Goal: Task Accomplishment & Management: Manage account settings

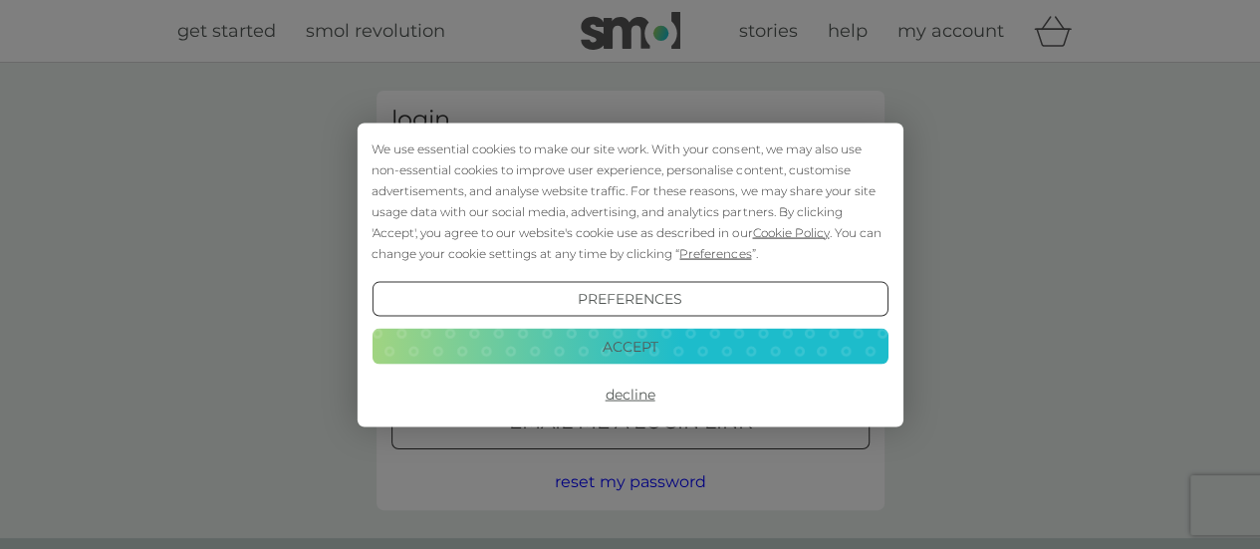
click at [634, 371] on div "Preferences Decline Accept" at bounding box center [630, 346] width 516 height 130
click at [676, 351] on button "Accept" at bounding box center [630, 347] width 516 height 36
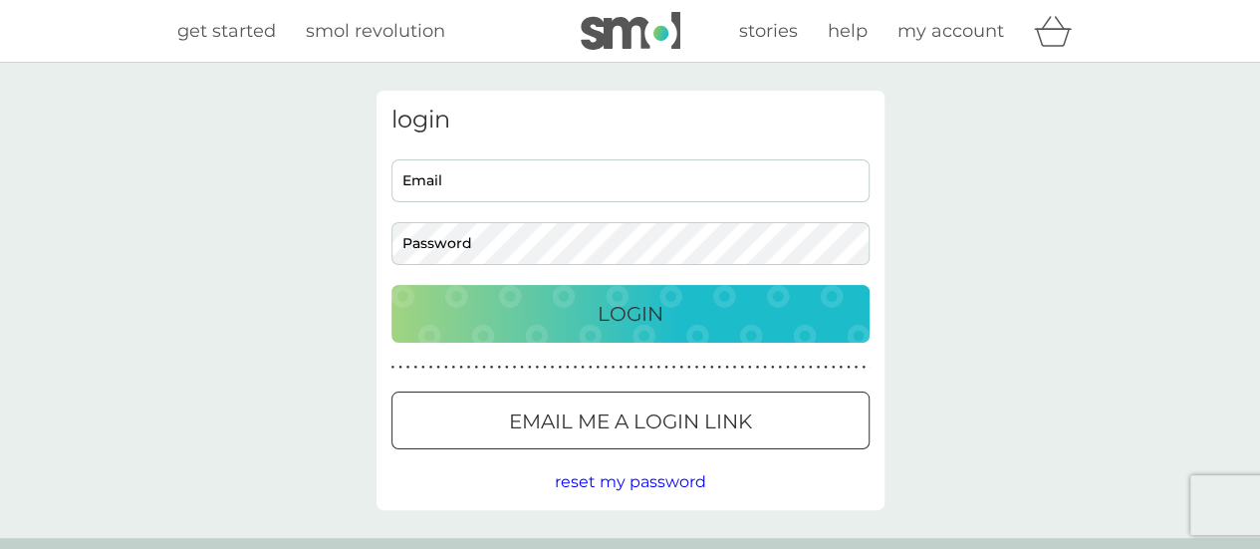
click at [564, 190] on input "Email" at bounding box center [630, 180] width 478 height 43
type input "[PERSON_NAME][EMAIL_ADDRESS][PERSON_NAME][DOMAIN_NAME]"
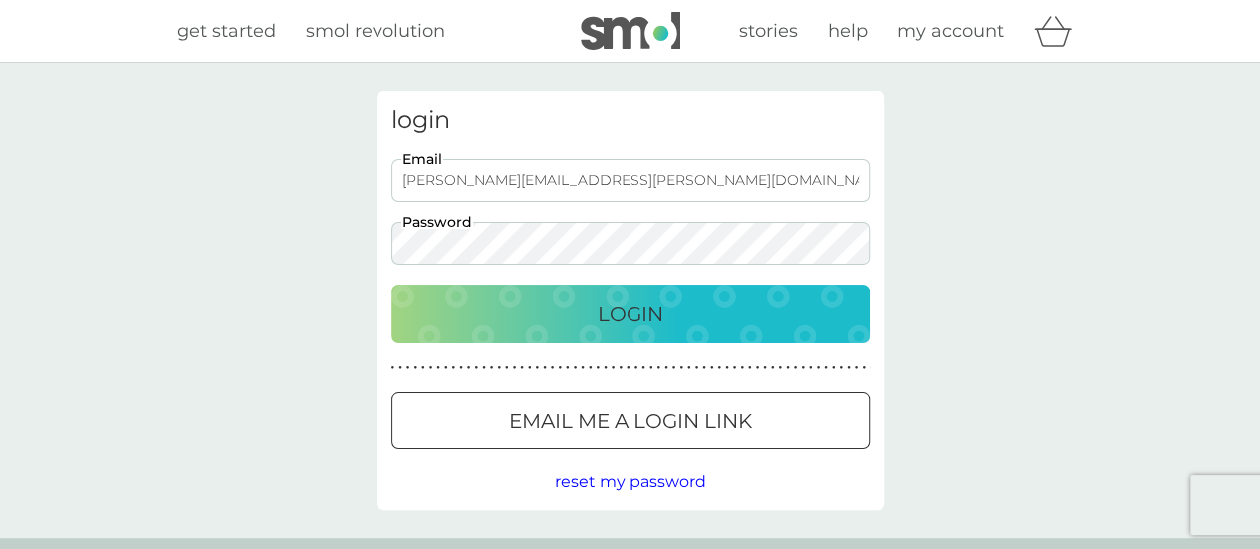
click at [647, 314] on p "Login" at bounding box center [631, 314] width 66 height 32
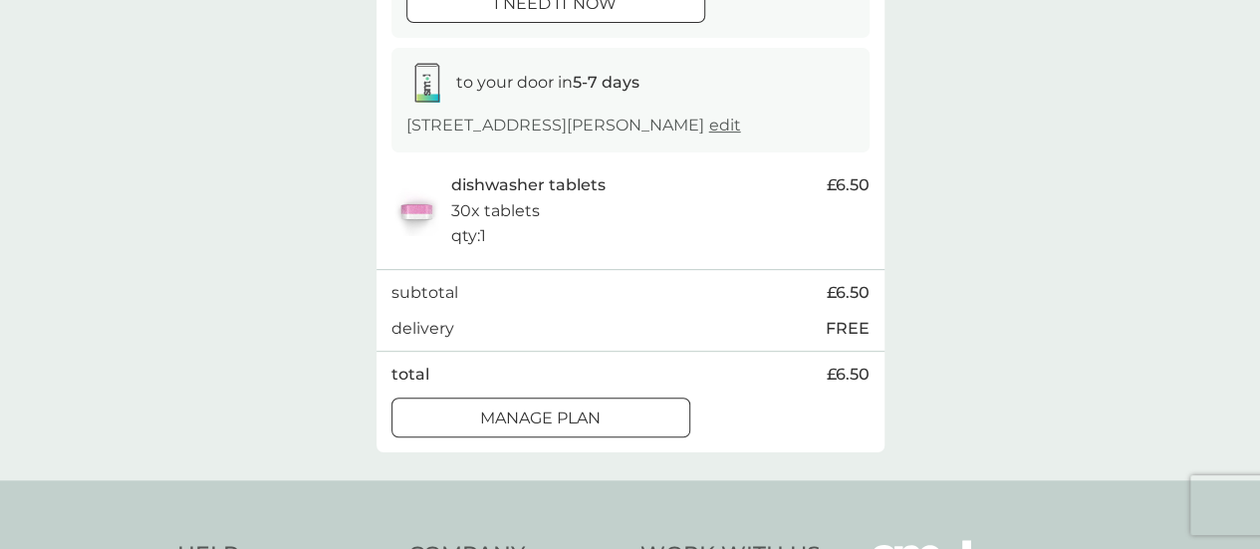
scroll to position [296, 0]
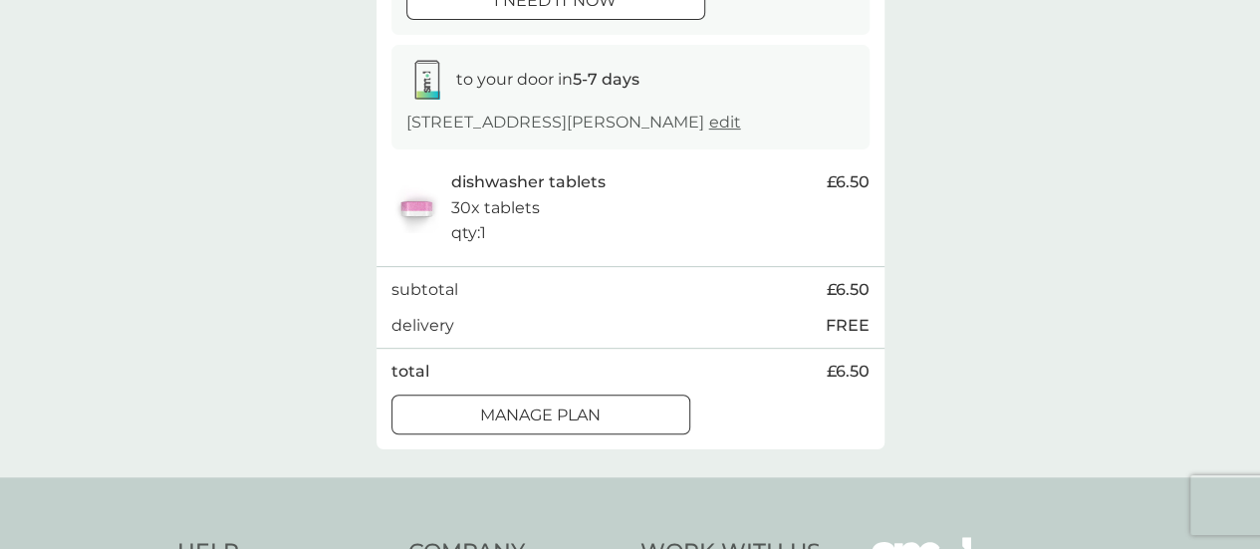
click at [596, 421] on p "Manage plan" at bounding box center [540, 415] width 121 height 26
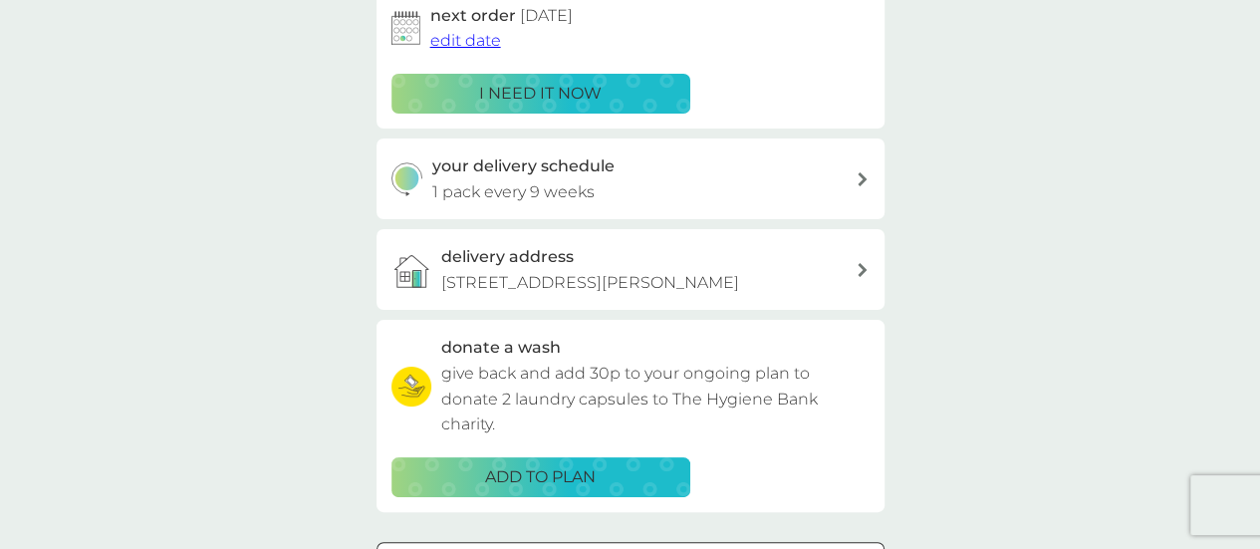
scroll to position [337, 0]
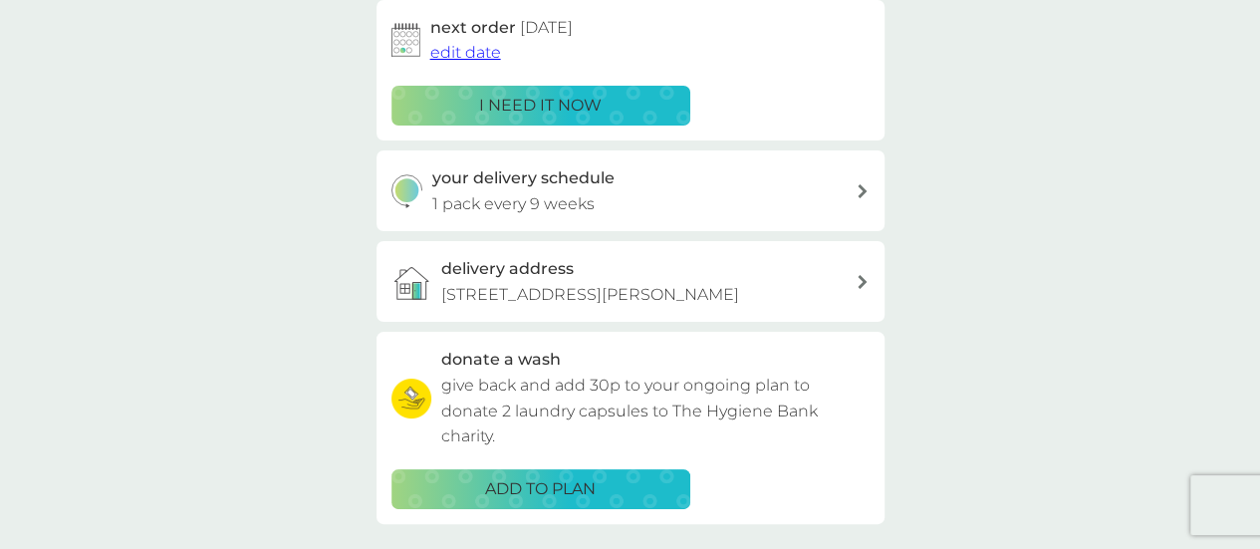
click at [550, 197] on p "1 pack every 9 weeks" at bounding box center [513, 204] width 162 height 26
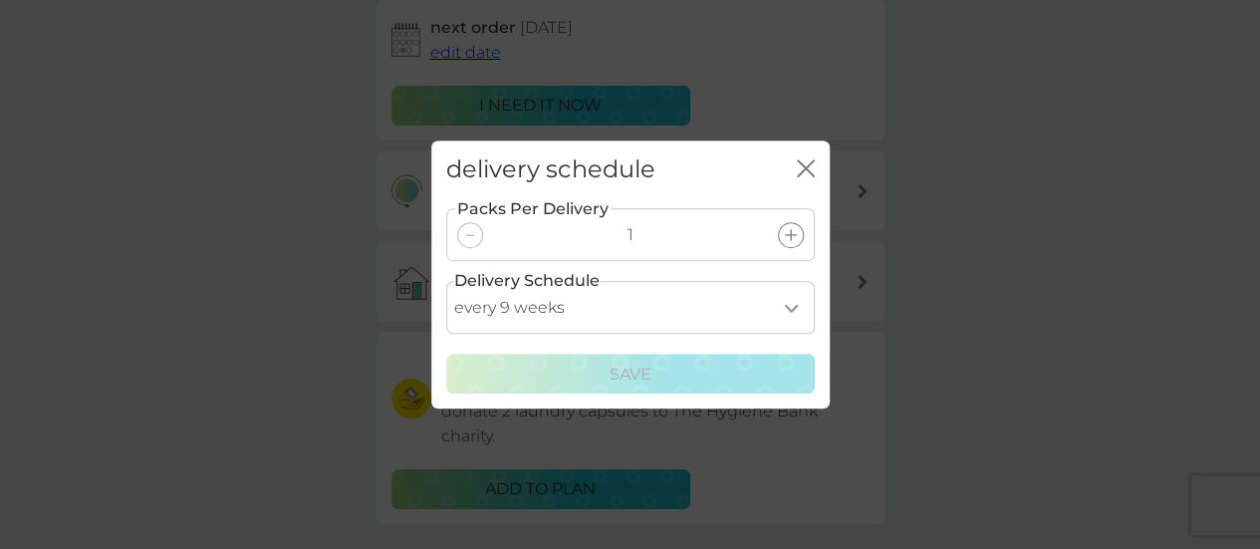
click at [795, 302] on select "every 1 week every 2 weeks every 3 weeks every 4 weeks every 5 weeks every 6 we…" at bounding box center [630, 307] width 369 height 53
select select "77"
click at [446, 281] on select "every 1 week every 2 weeks every 3 weeks every 4 weeks every 5 weeks every 6 we…" at bounding box center [630, 307] width 369 height 53
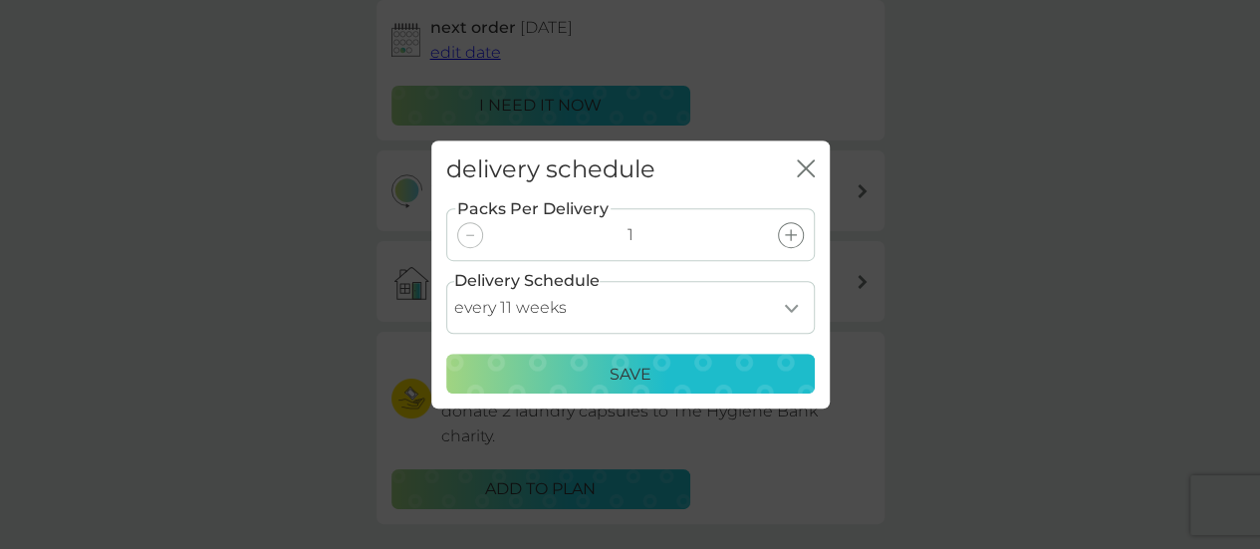
click at [622, 372] on p "Save" at bounding box center [631, 375] width 42 height 26
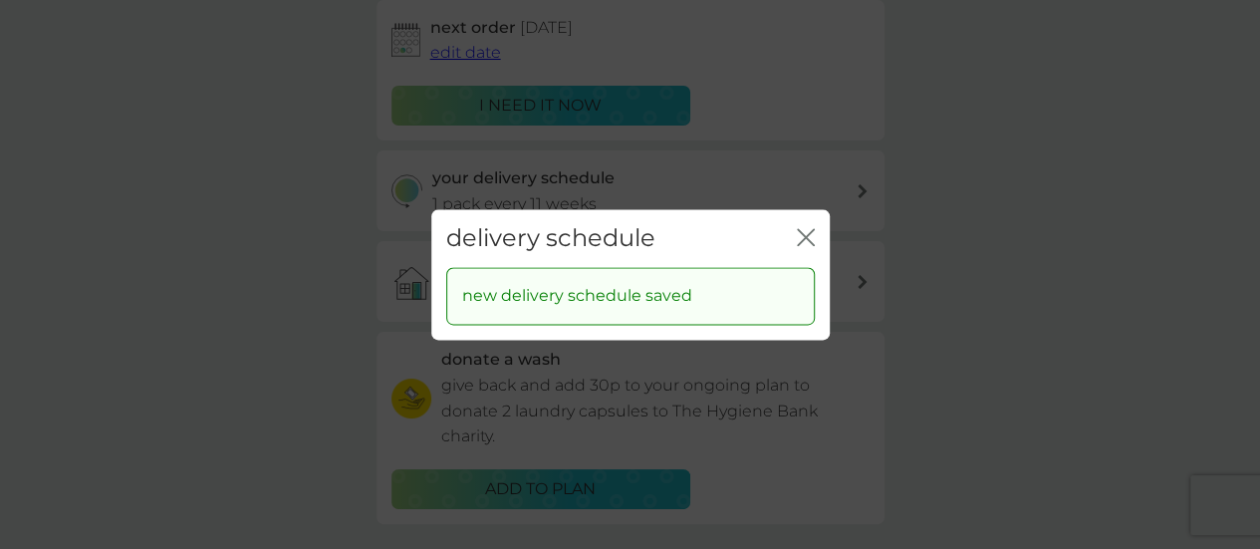
click at [807, 228] on icon "close" at bounding box center [806, 237] width 18 height 18
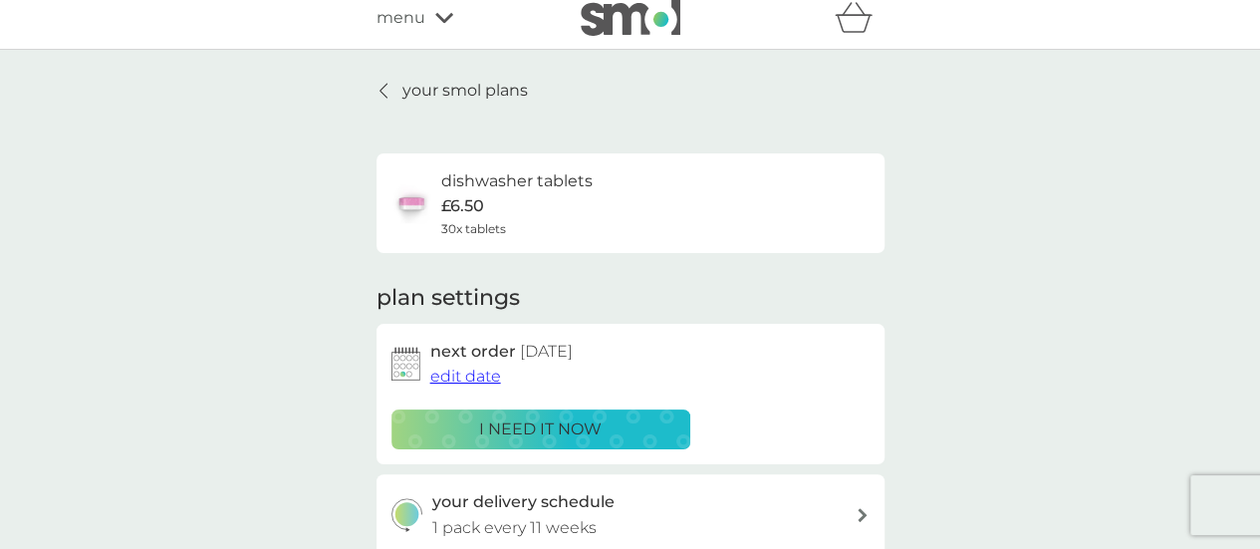
scroll to position [11, 0]
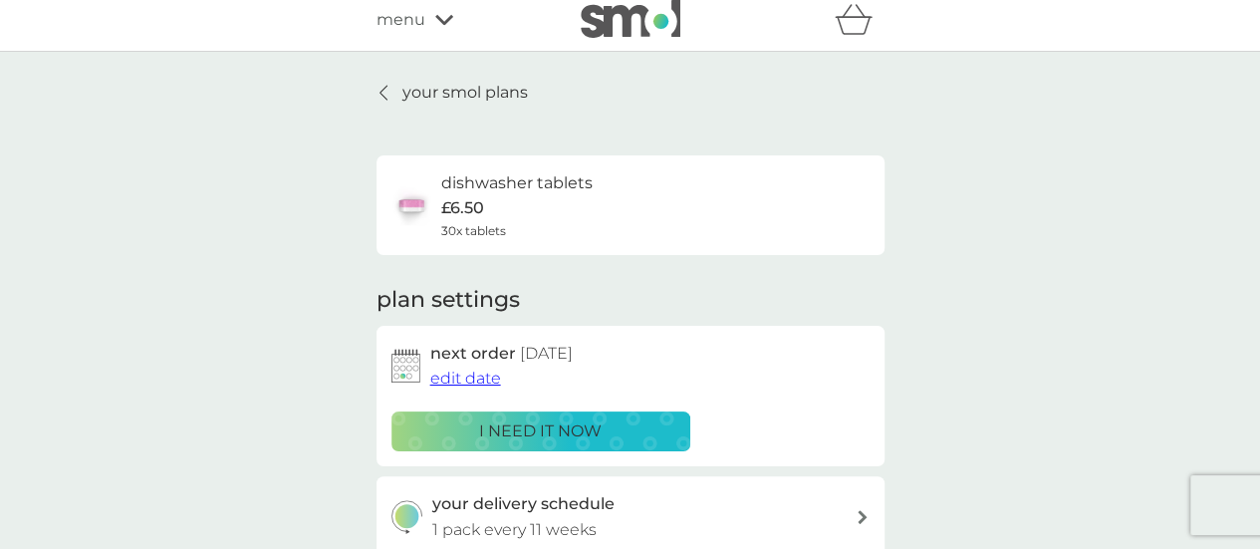
click at [437, 87] on p "your smol plans" at bounding box center [464, 93] width 125 height 26
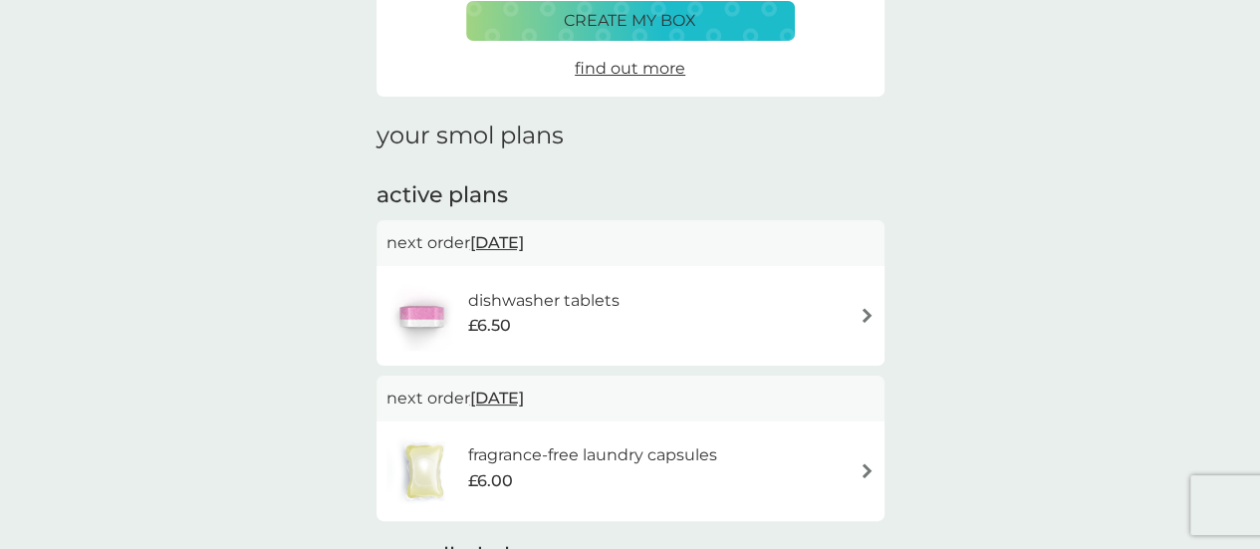
scroll to position [195, 0]
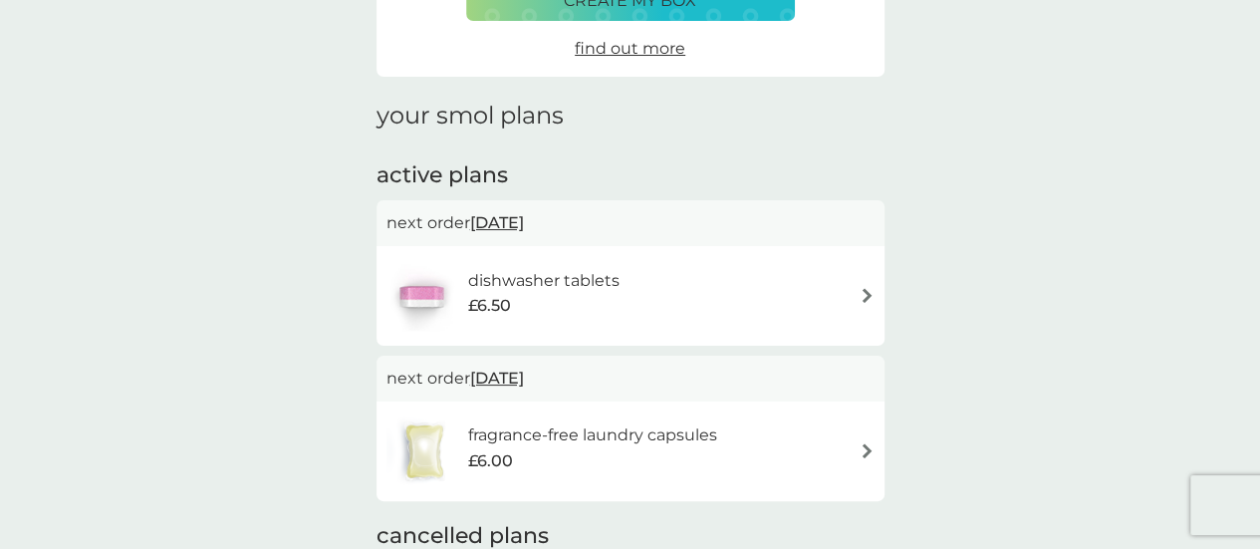
click at [520, 225] on span "11 Sep 2025" at bounding box center [497, 222] width 54 height 39
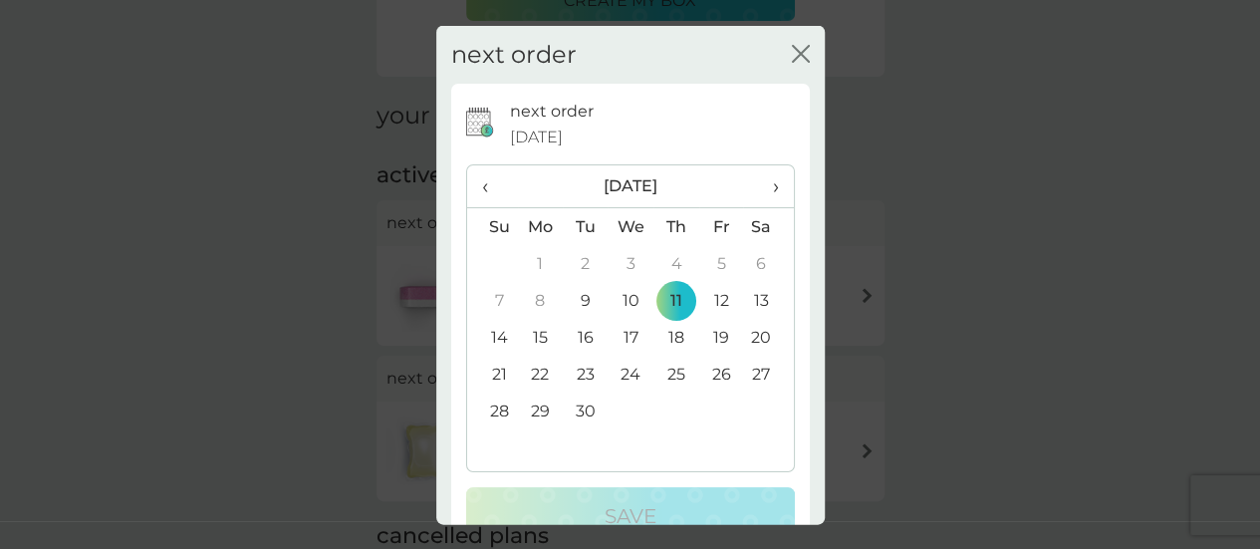
click at [666, 374] on td "25" at bounding box center [675, 374] width 45 height 37
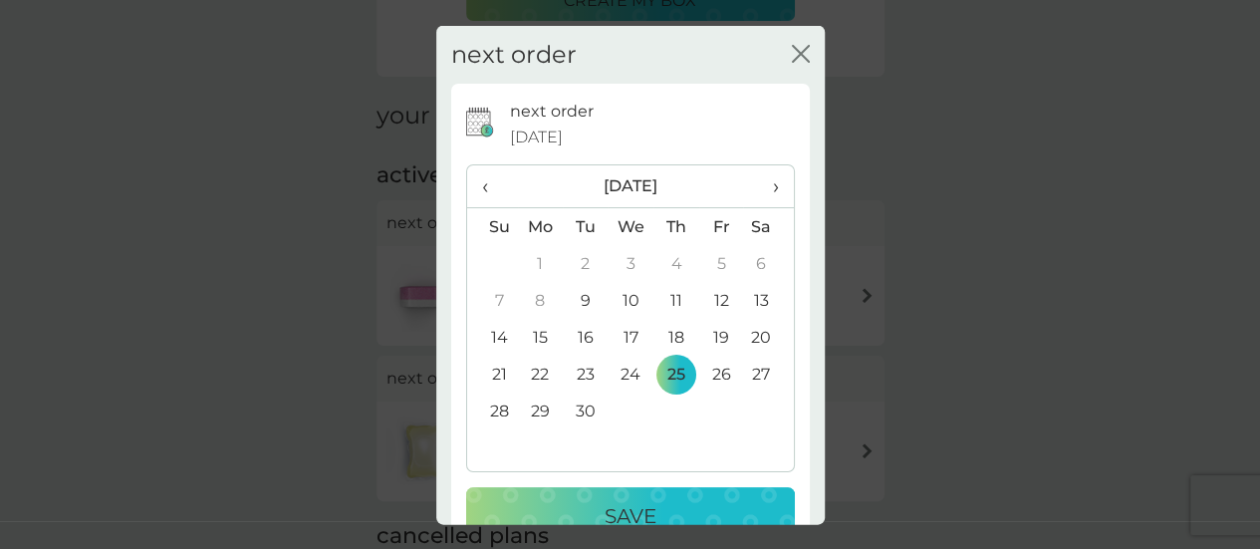
click at [644, 506] on p "Save" at bounding box center [631, 516] width 52 height 32
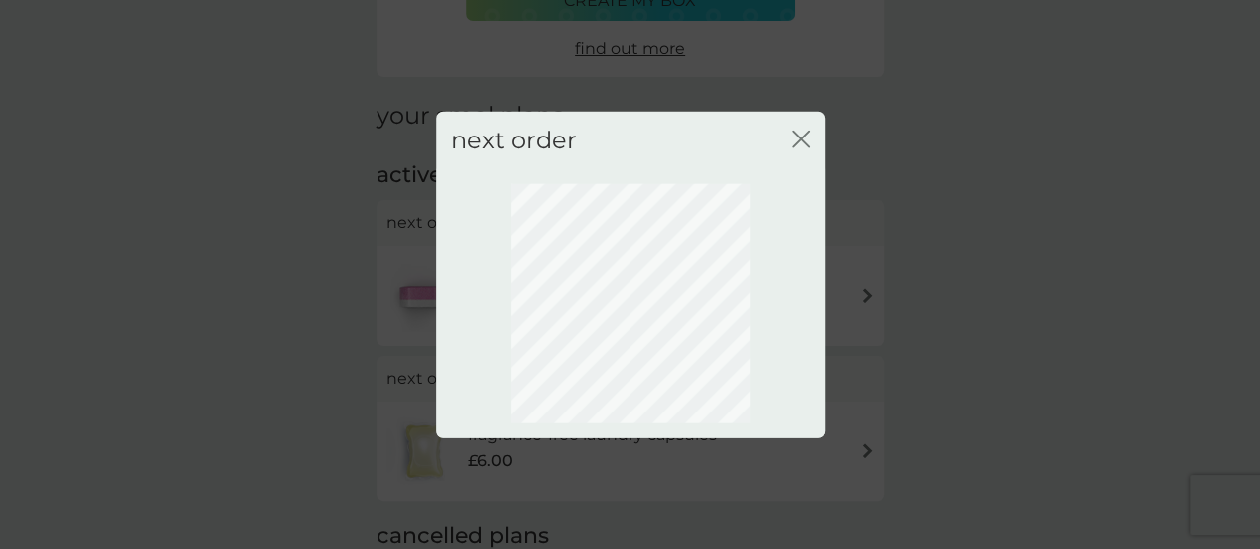
click at [644, 506] on div "next order close" at bounding box center [630, 274] width 1260 height 549
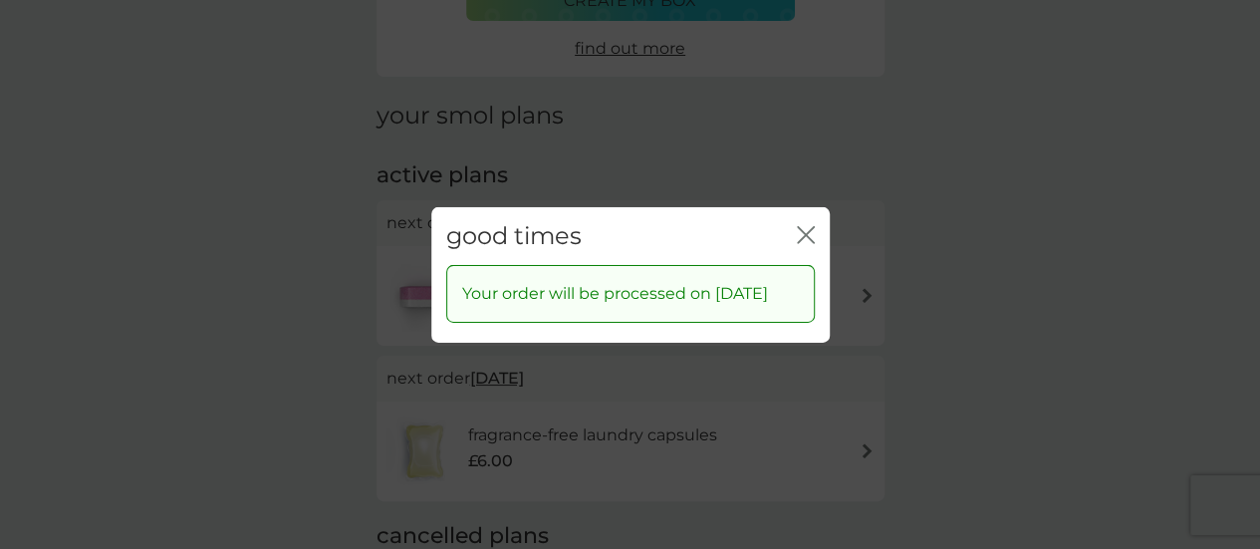
click at [798, 226] on icon "close" at bounding box center [802, 234] width 8 height 16
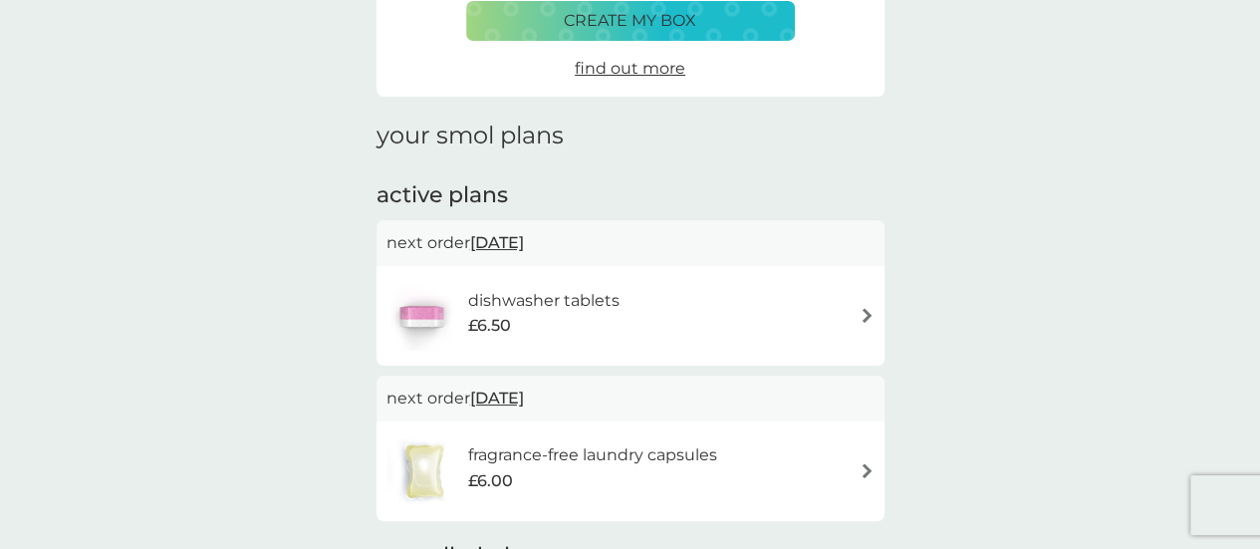
scroll to position [177, 0]
